Goal: Task Accomplishment & Management: Complete application form

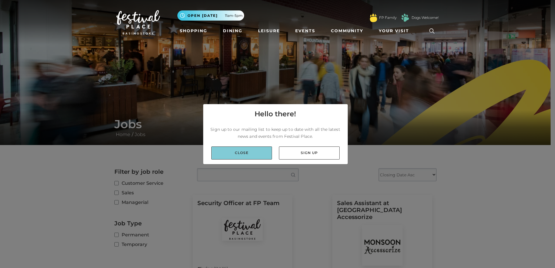
click at [247, 153] on link "Close" at bounding box center [241, 153] width 61 height 13
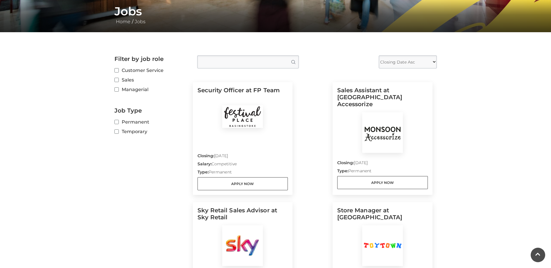
scroll to position [139, 0]
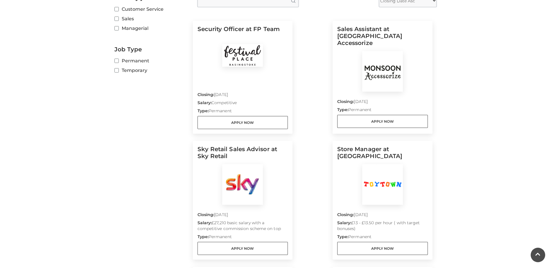
scroll to position [186, 0]
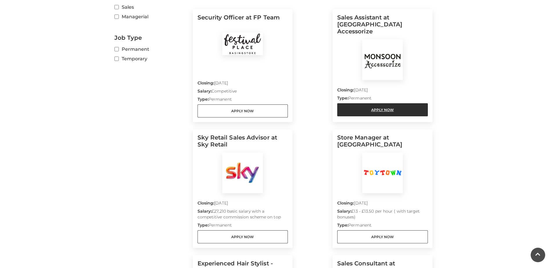
click at [365, 103] on link "Apply Now" at bounding box center [382, 109] width 91 height 13
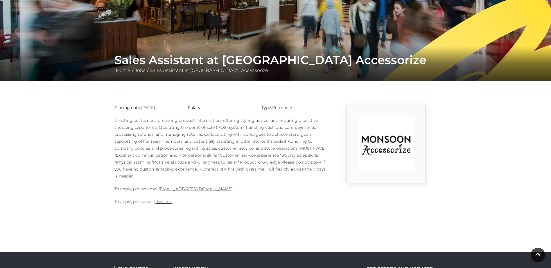
scroll to position [70, 0]
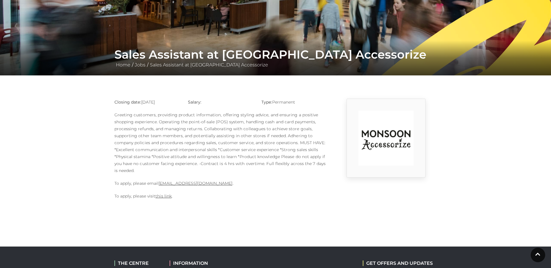
click at [437, 241] on body "Skip to Navigation Skip to Content Toggle navigation .st5{fill:none;stroke:#FFF…" at bounding box center [275, 154] width 551 height 448
drag, startPoint x: 246, startPoint y: 185, endPoint x: 159, endPoint y: 186, distance: 87.1
click at [159, 186] on p "To apply, please email 1124m@monsoonmail.rms-metro.com ." at bounding box center [220, 183] width 212 height 7
copy p "1124m@monsoonmail.rms-metro.com ."
